Goal: Information Seeking & Learning: Learn about a topic

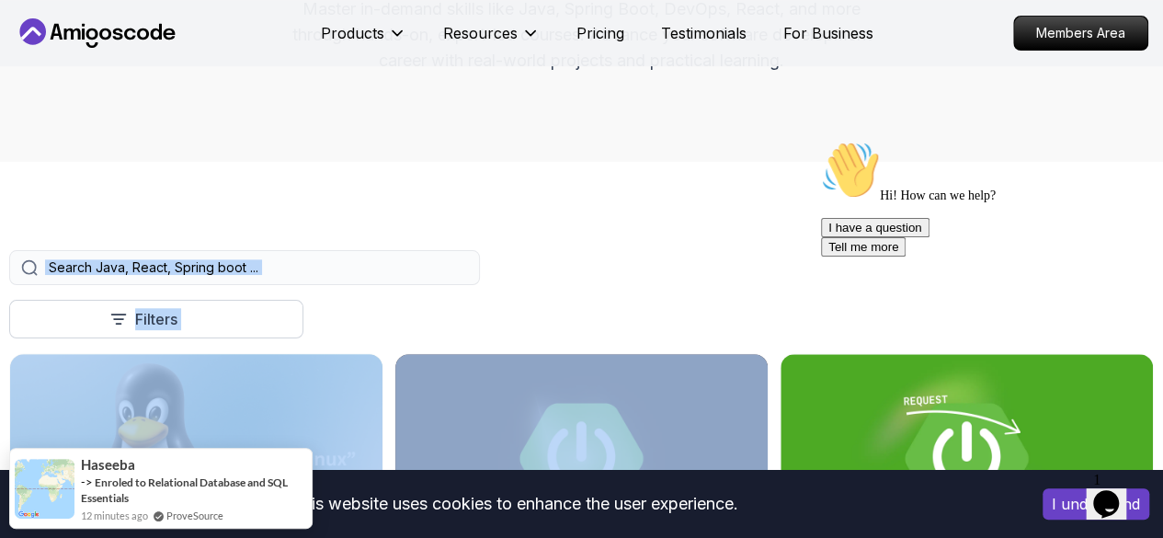
drag, startPoint x: 608, startPoint y: 415, endPoint x: 743, endPoint y: 300, distance: 176.7
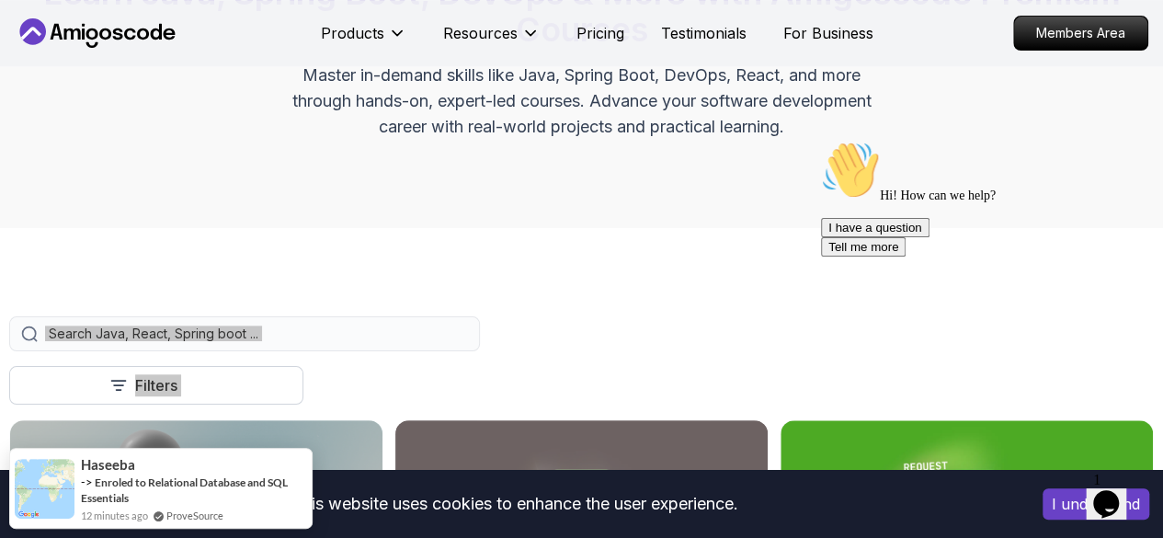
click at [859, 184] on div "Hi! How can we help? I have a question Tell me more" at bounding box center [986, 199] width 331 height 116
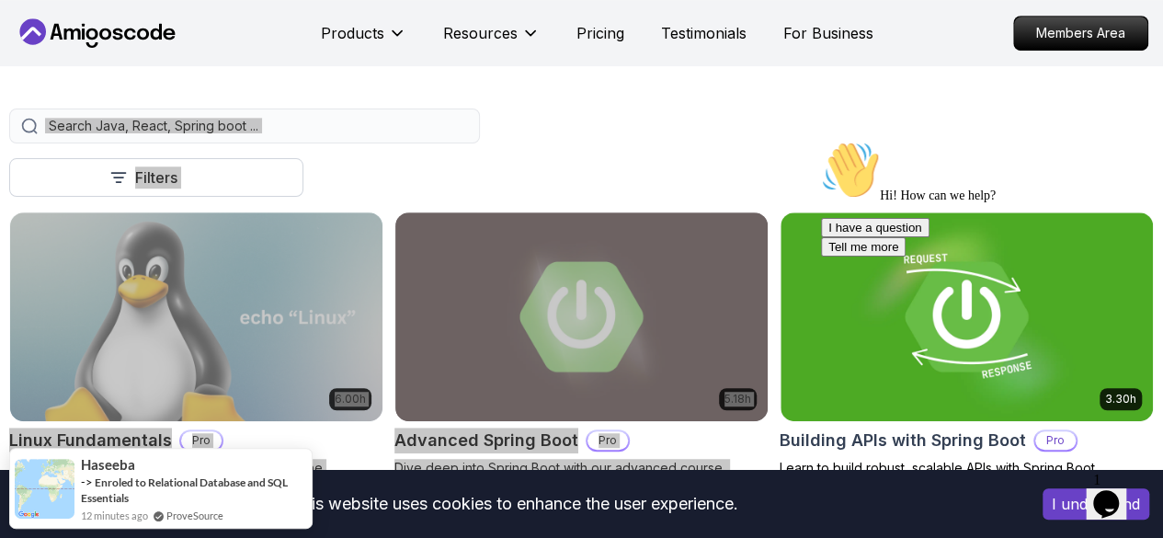
scroll to position [432, 0]
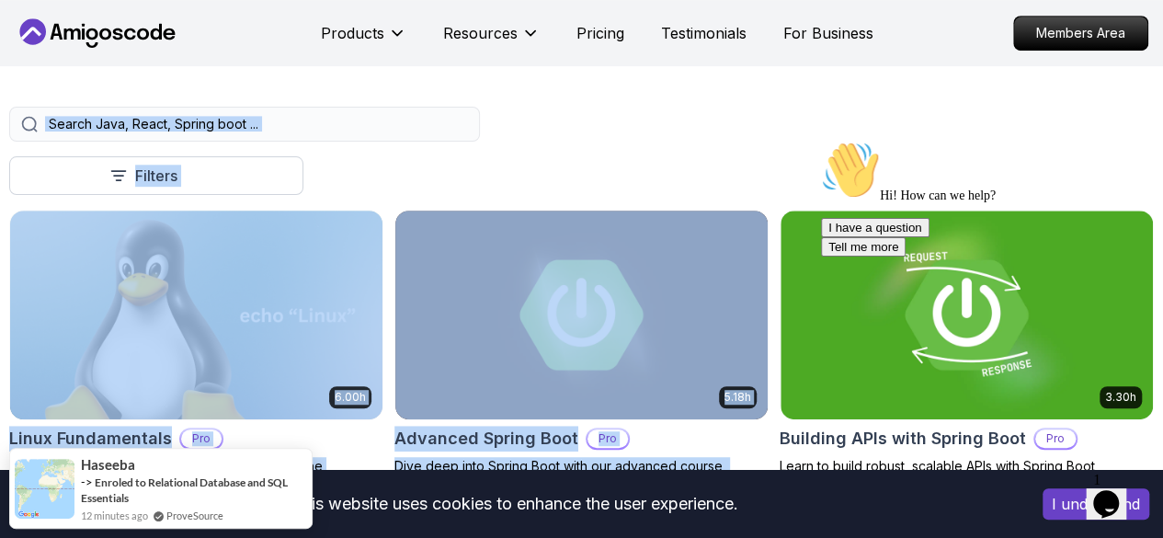
click at [0, 0] on div "Price Pro Free" at bounding box center [0, 0] width 0 height 0
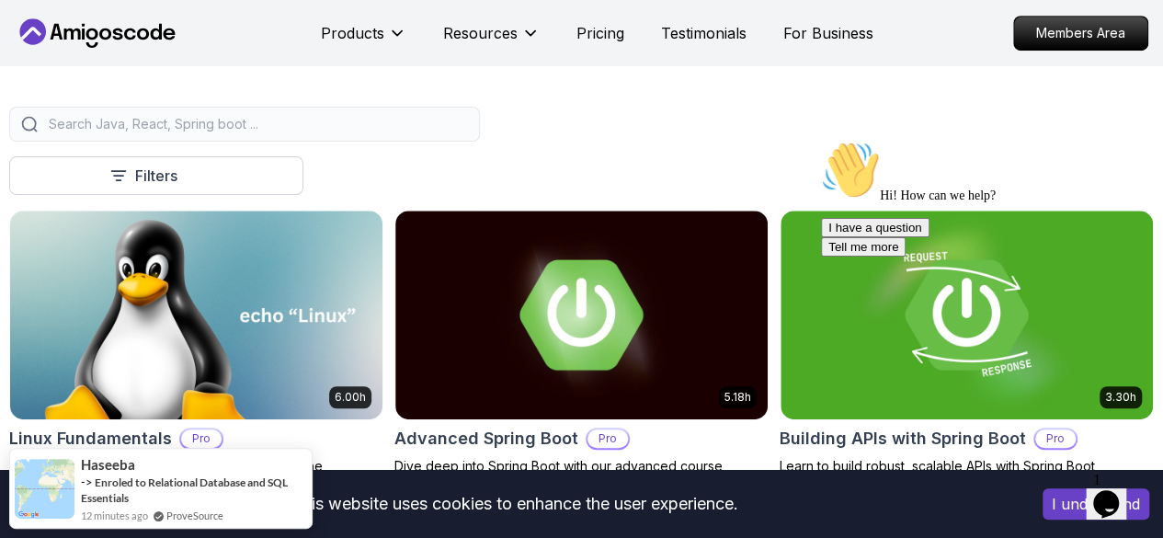
click at [0, 0] on p "Free" at bounding box center [0, 0] width 0 height 0
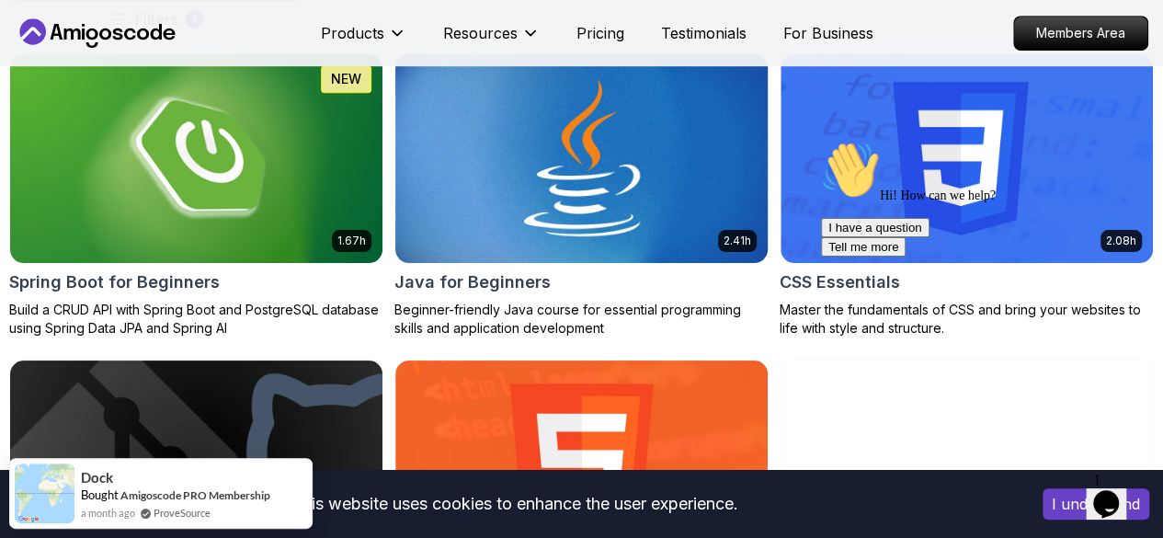
scroll to position [590, 0]
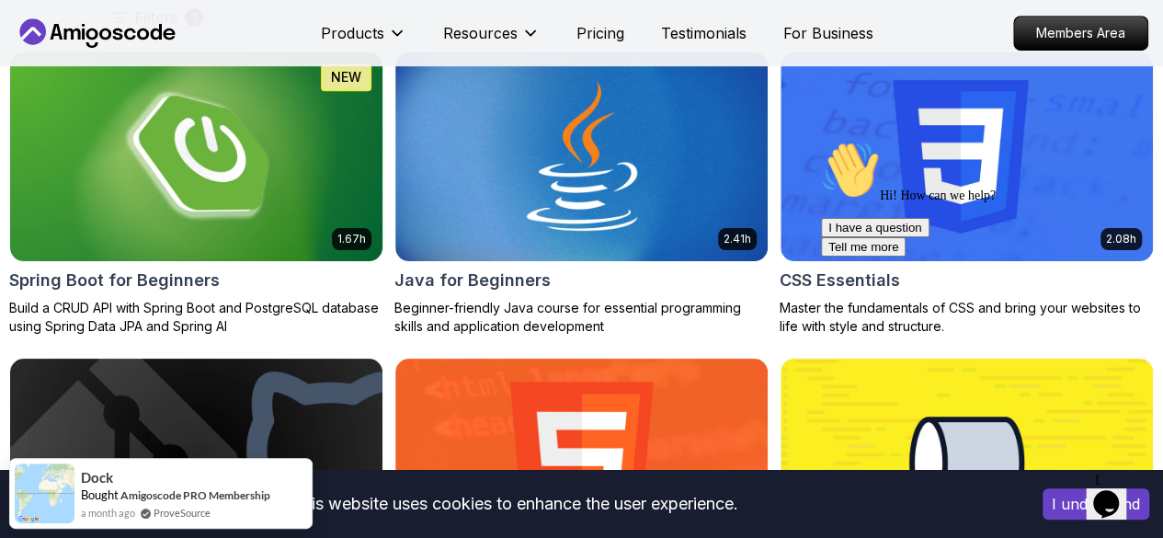
click at [383, 299] on p "Build a CRUD API with Spring Boot and PostgreSQL database using Spring Data JPA…" at bounding box center [196, 317] width 374 height 37
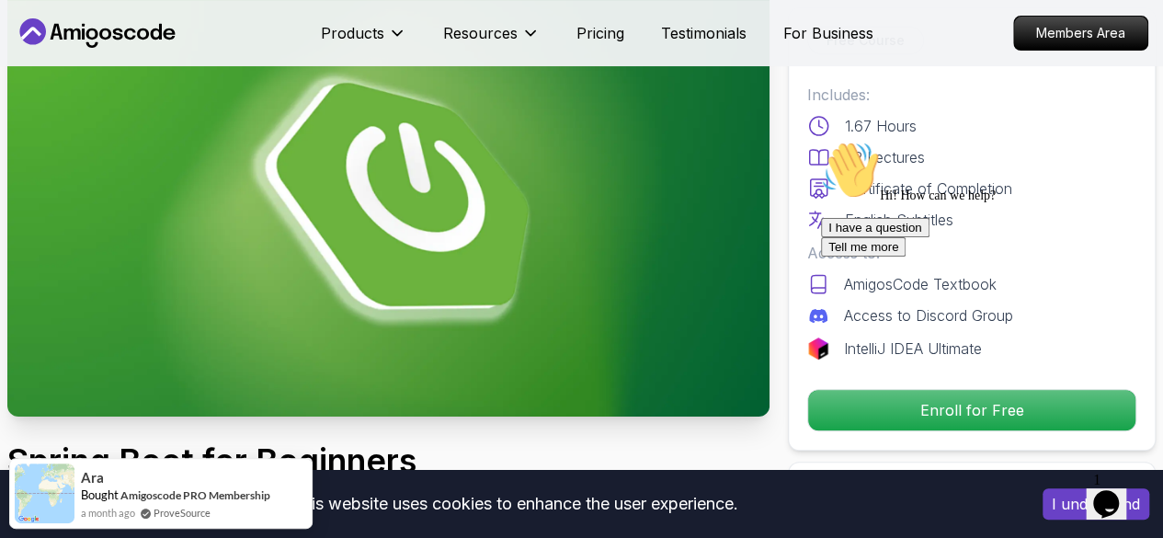
scroll to position [121, 0]
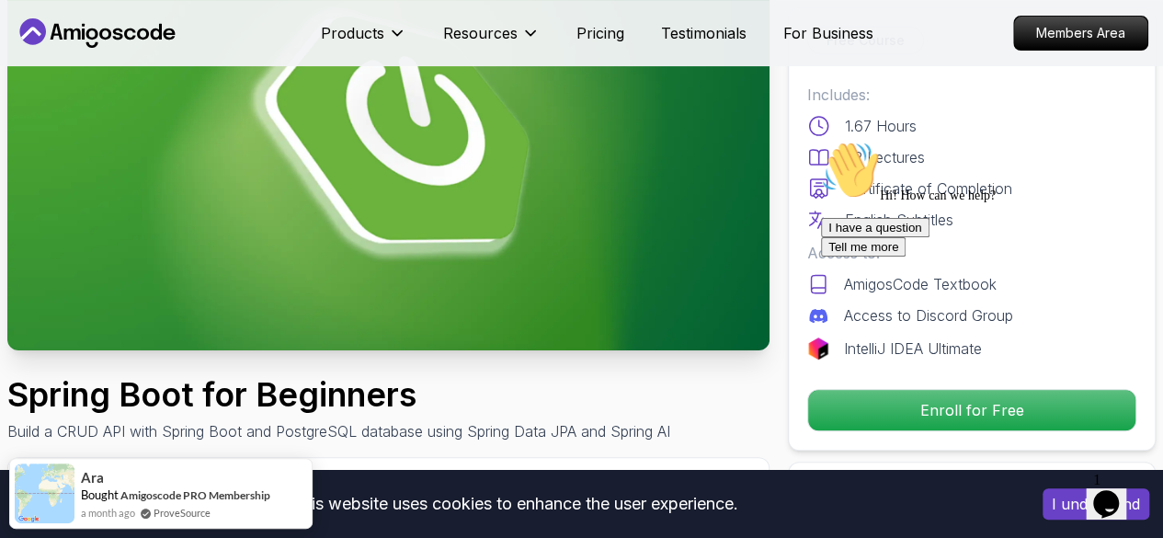
click at [981, 246] on div "Hi! How can we help? I have a question Tell me more" at bounding box center [986, 199] width 331 height 116
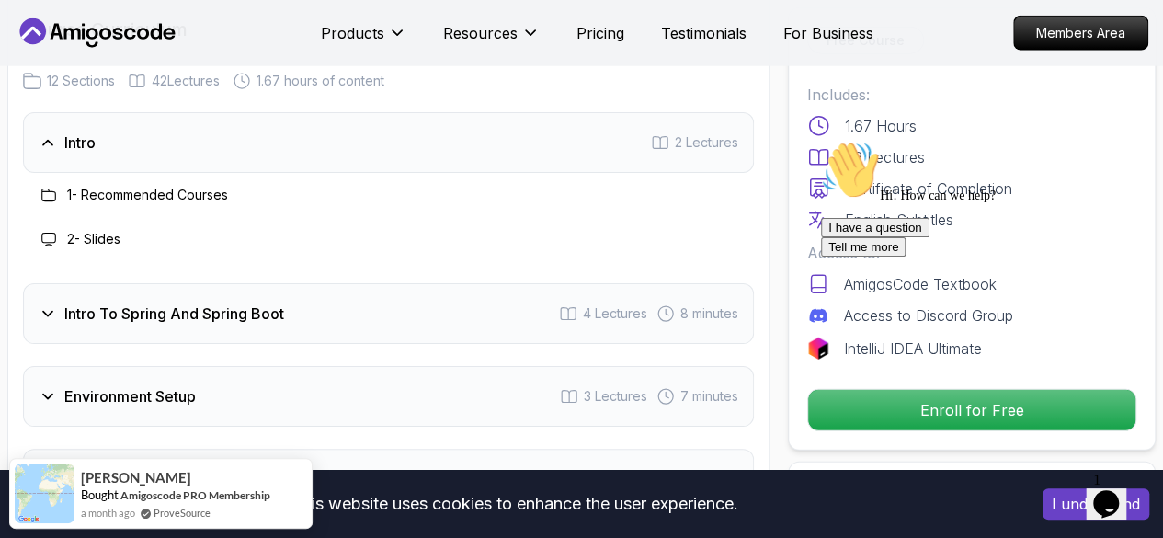
scroll to position [2383, 0]
click at [316, 324] on div "Intro To Spring And Spring Boot 4 Lectures 8 minutes" at bounding box center [388, 311] width 731 height 61
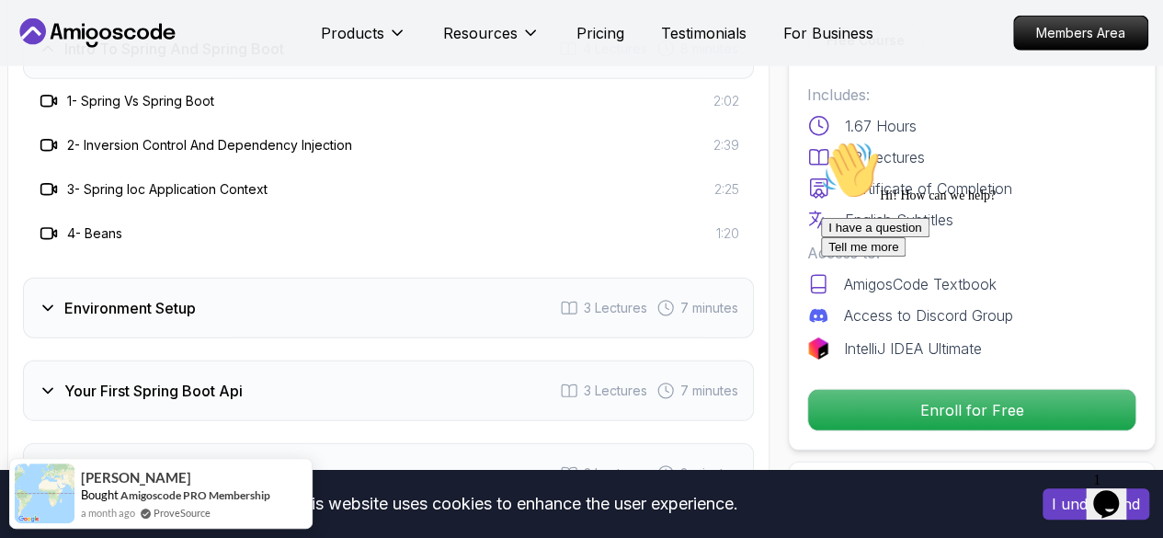
scroll to position [2557, 0]
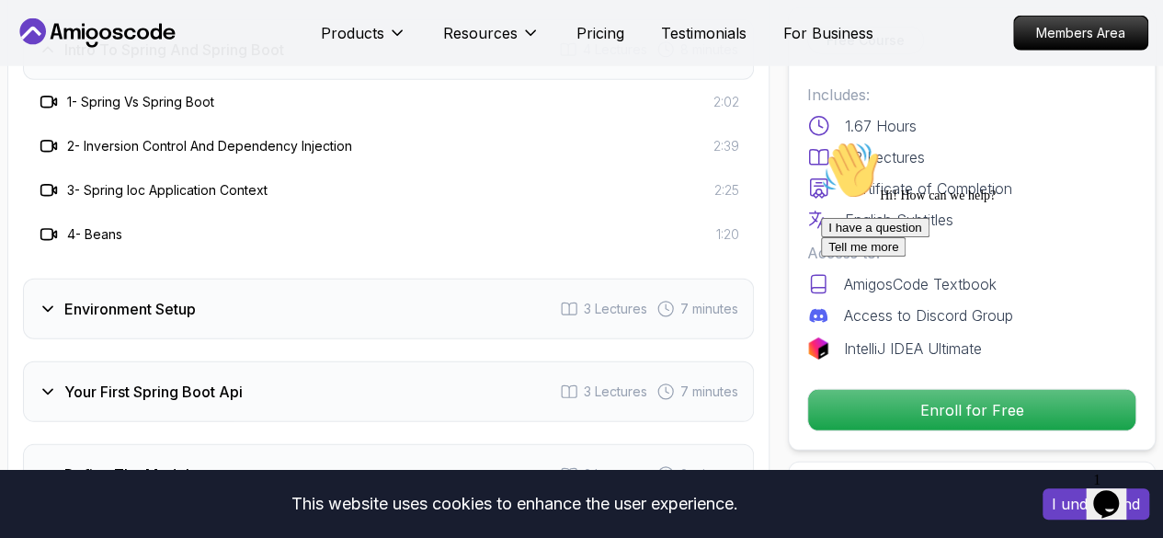
click at [201, 312] on div "Environment Setup 3 Lectures 7 minutes" at bounding box center [388, 309] width 731 height 61
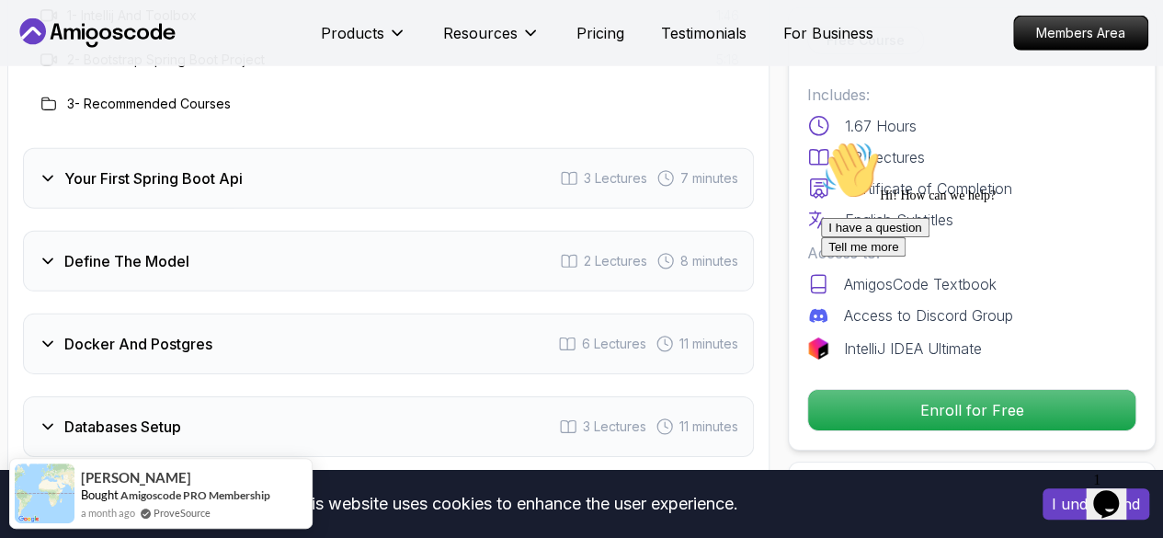
scroll to position [2686, 0]
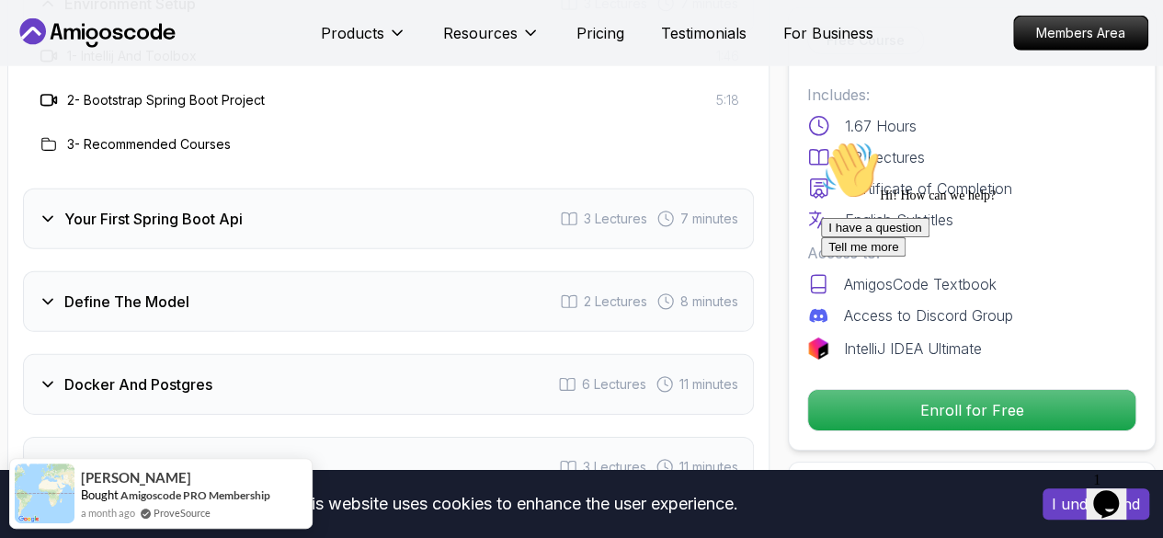
click at [152, 214] on h3 "Your First Spring Boot Api" at bounding box center [153, 219] width 178 height 22
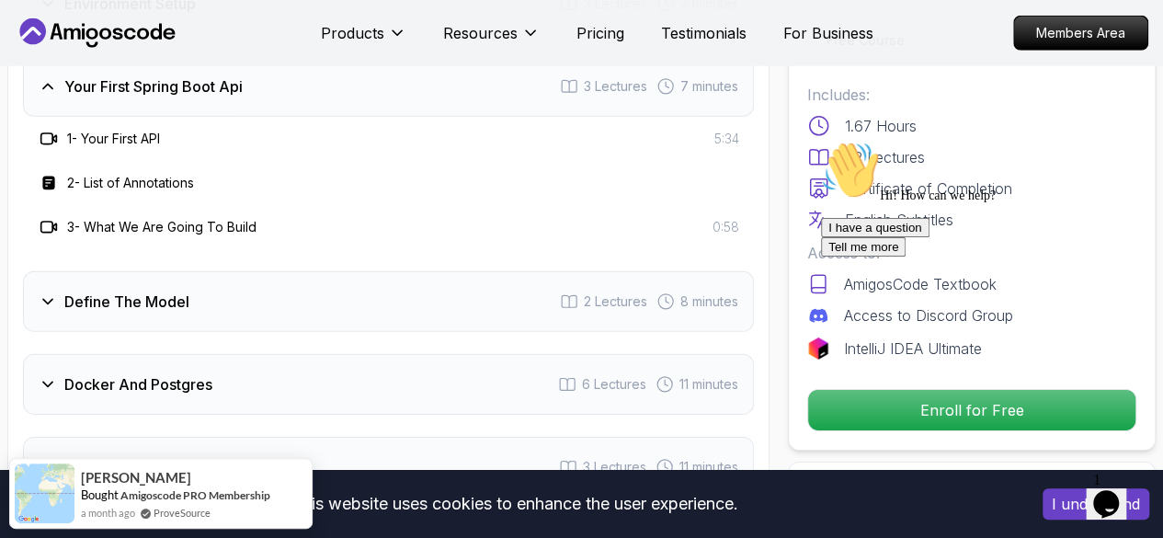
click at [46, 176] on rect at bounding box center [48, 183] width 12 height 14
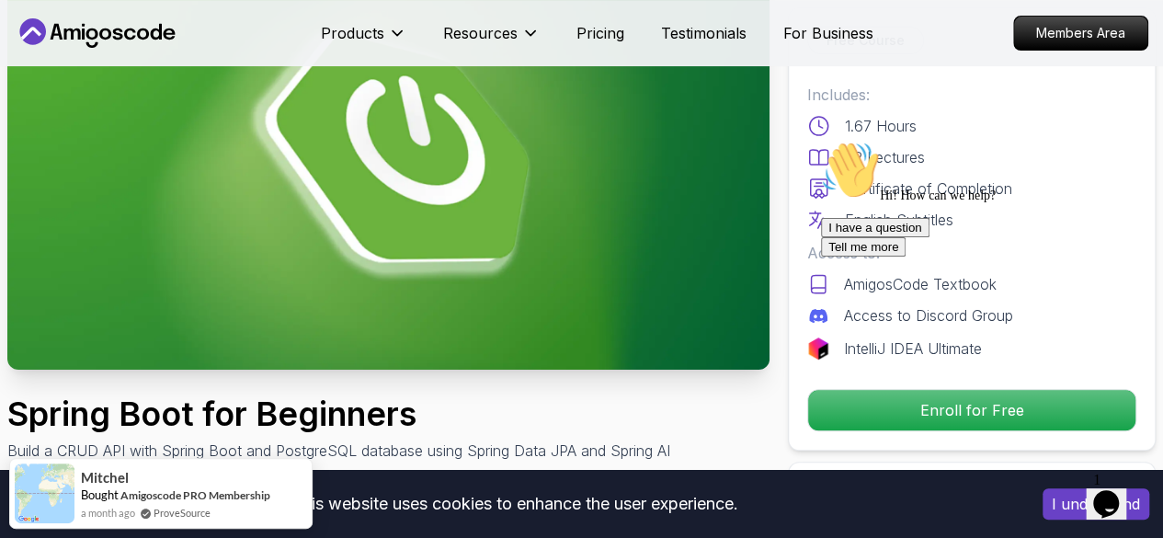
scroll to position [0, 0]
